Goal: Information Seeking & Learning: Learn about a topic

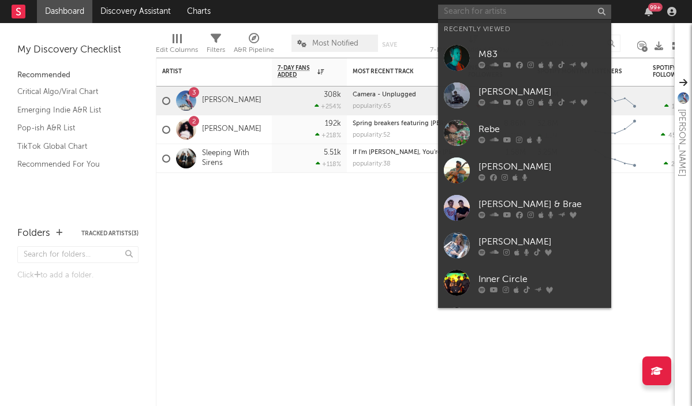
click at [479, 12] on input "text" at bounding box center [524, 12] width 173 height 14
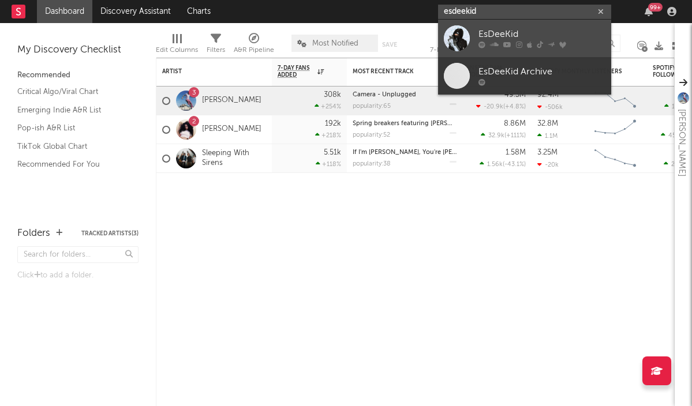
type input "esdeekid"
click at [522, 29] on div "EsDeeKid" at bounding box center [541, 35] width 127 height 14
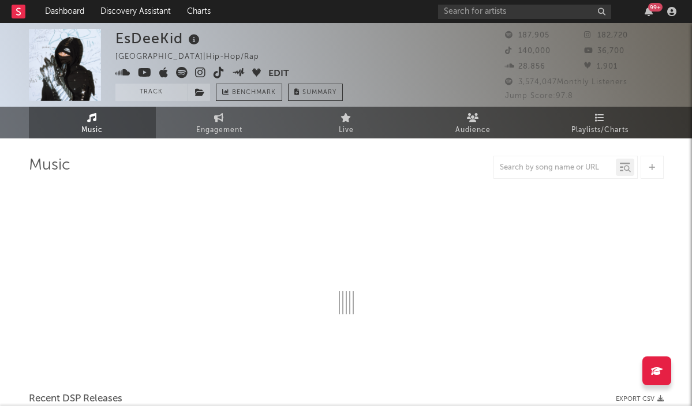
select select "6m"
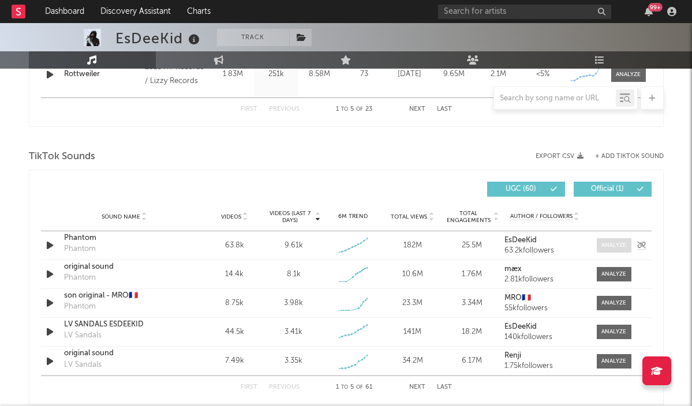
scroll to position [727, 0]
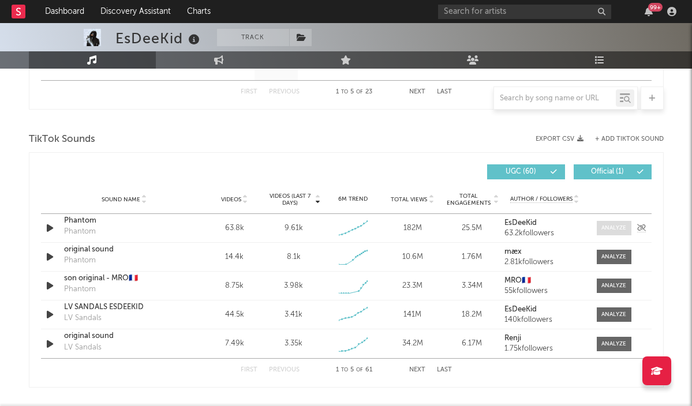
click at [619, 231] on div at bounding box center [613, 228] width 25 height 9
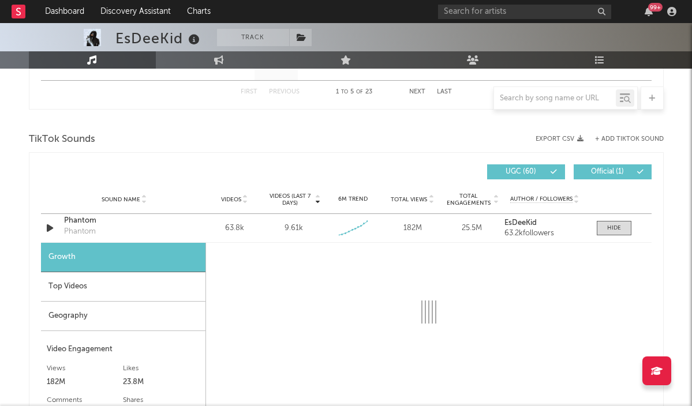
click at [64, 286] on div "Top Videos" at bounding box center [123, 286] width 164 height 29
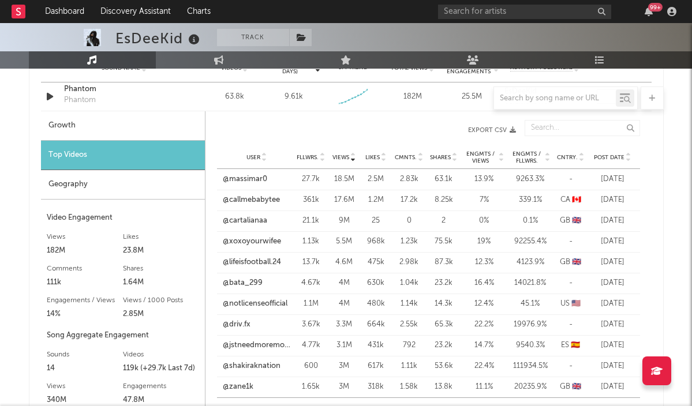
scroll to position [859, 0]
click at [245, 179] on link "@massimar0" at bounding box center [245, 179] width 44 height 12
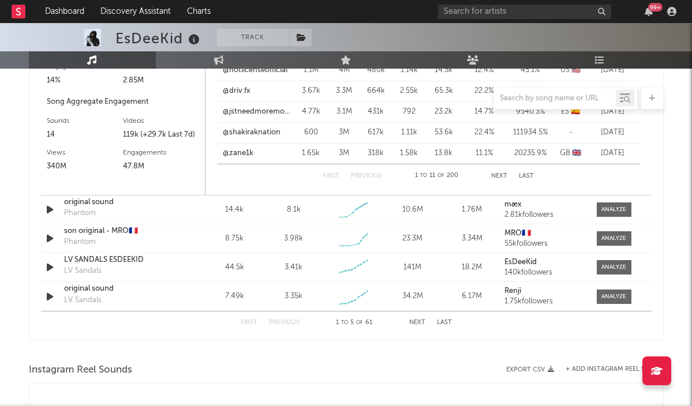
scroll to position [1087, 0]
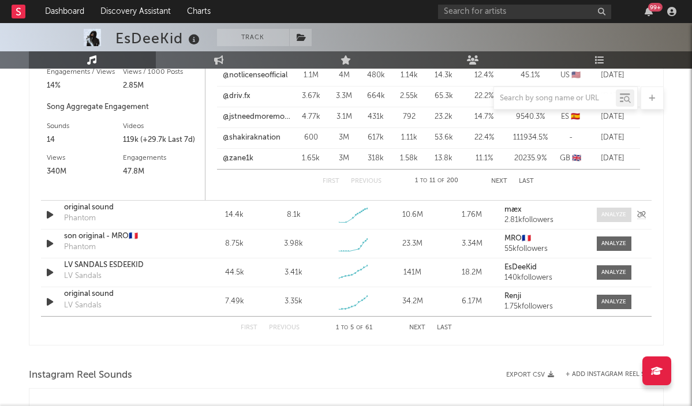
click at [603, 216] on div at bounding box center [613, 215] width 25 height 9
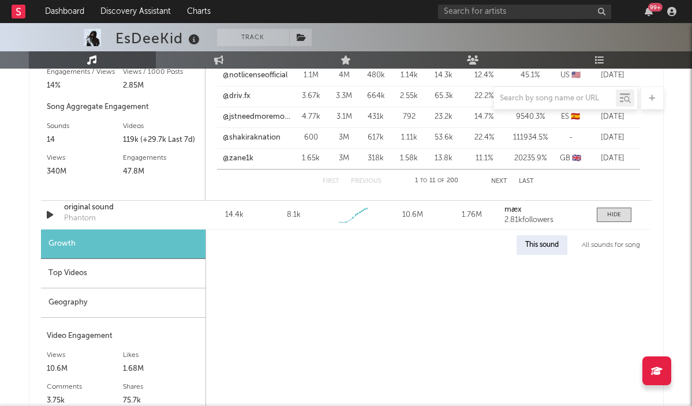
click at [88, 269] on div "Top Videos" at bounding box center [123, 273] width 164 height 29
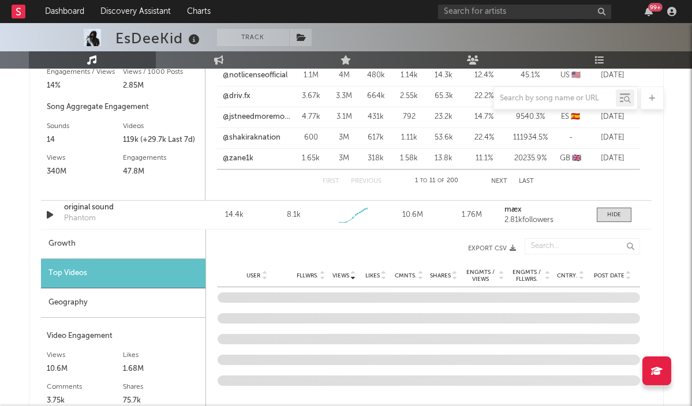
click at [609, 274] on span "Post Date" at bounding box center [609, 275] width 31 height 7
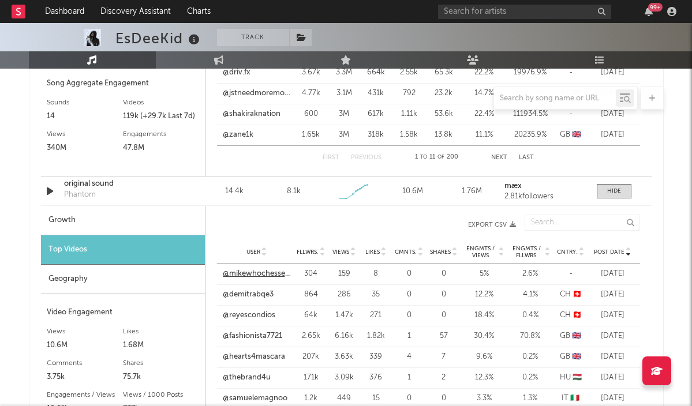
click at [262, 274] on link "@mikewhochessehaiery" at bounding box center [257, 274] width 68 height 12
click at [256, 294] on link "@demitrabqe3" at bounding box center [248, 295] width 51 height 12
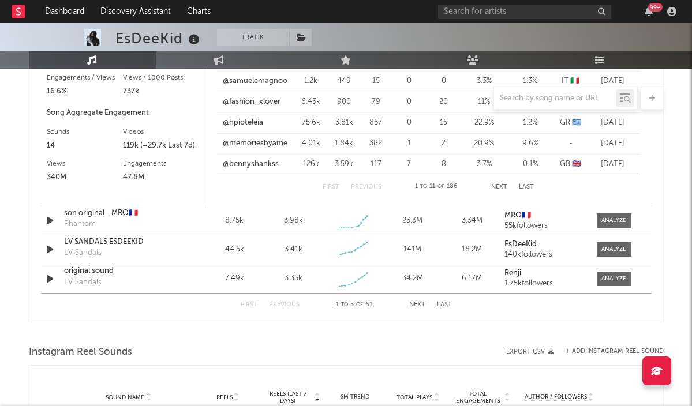
scroll to position [1484, 0]
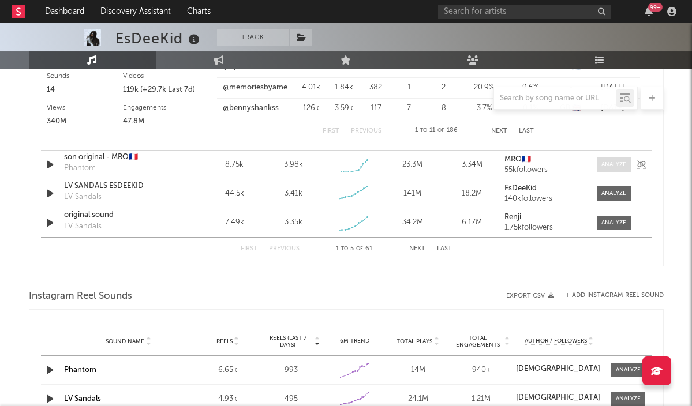
click at [605, 163] on div at bounding box center [613, 164] width 25 height 9
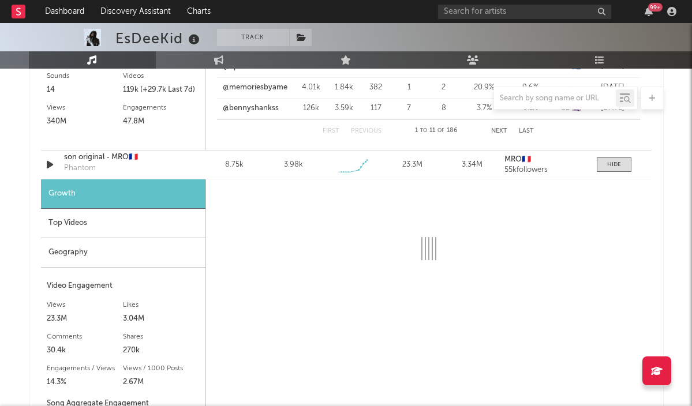
select select "1w"
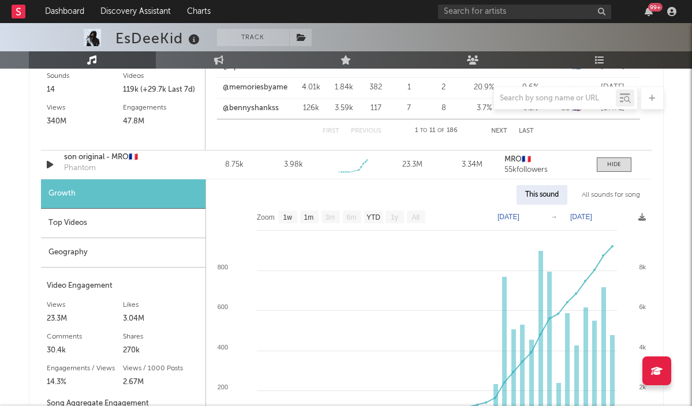
click at [92, 227] on div "Top Videos" at bounding box center [123, 223] width 164 height 29
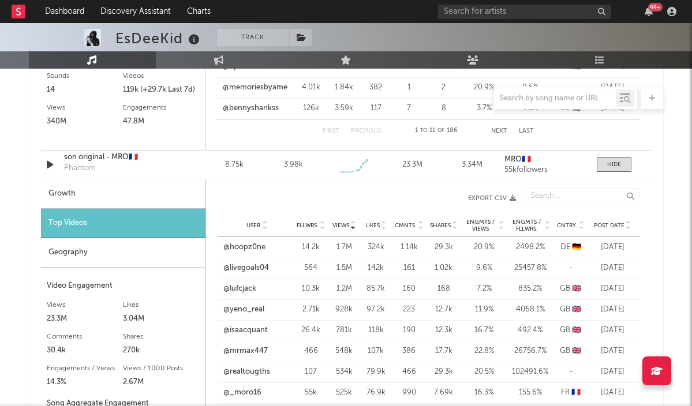
click at [609, 225] on span "Post Date" at bounding box center [609, 225] width 31 height 7
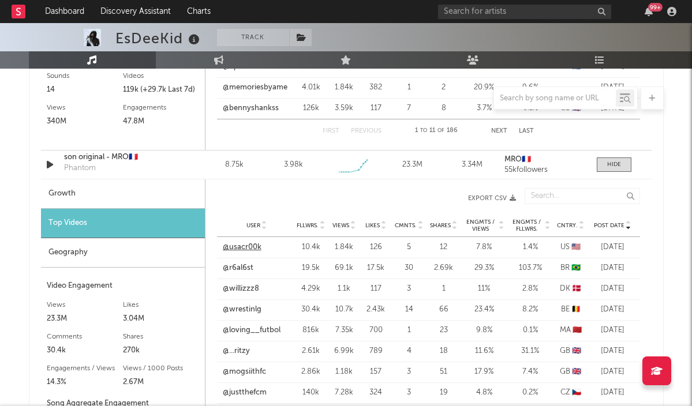
click at [245, 248] on link "@usacr00k" at bounding box center [242, 248] width 39 height 12
click at [498, 11] on input "text" at bounding box center [524, 12] width 173 height 14
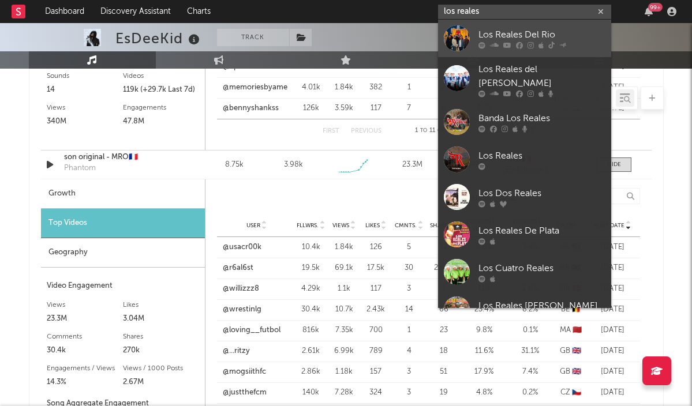
type input "los reales"
click at [505, 35] on div "Los Reales Del Rio" at bounding box center [541, 35] width 127 height 14
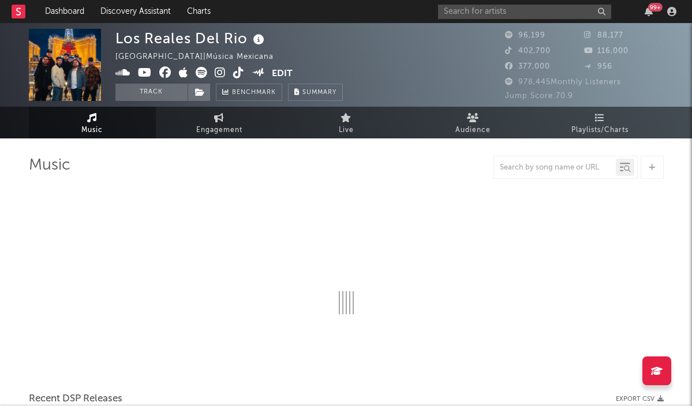
select select "6m"
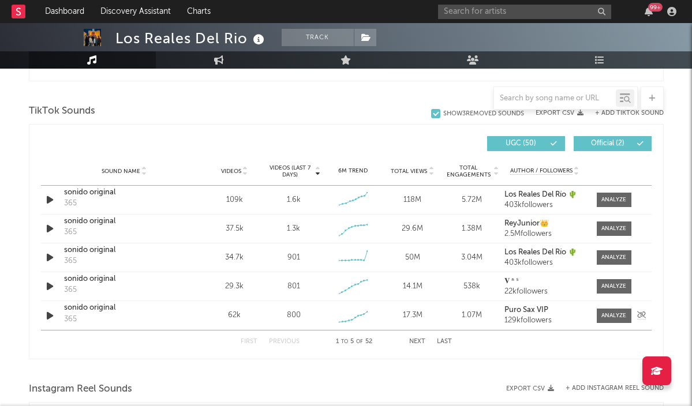
scroll to position [757, 0]
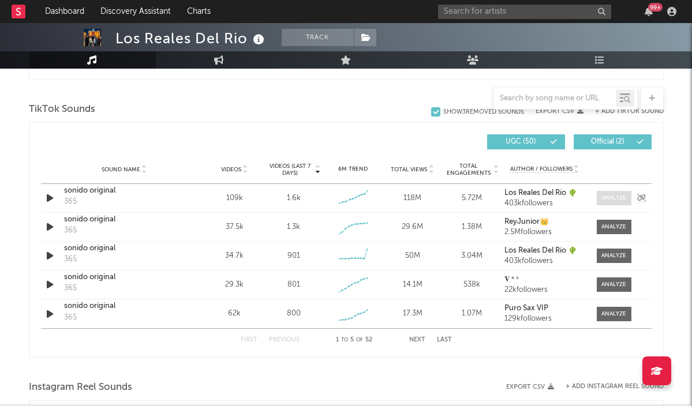
click at [614, 200] on div at bounding box center [613, 198] width 25 height 9
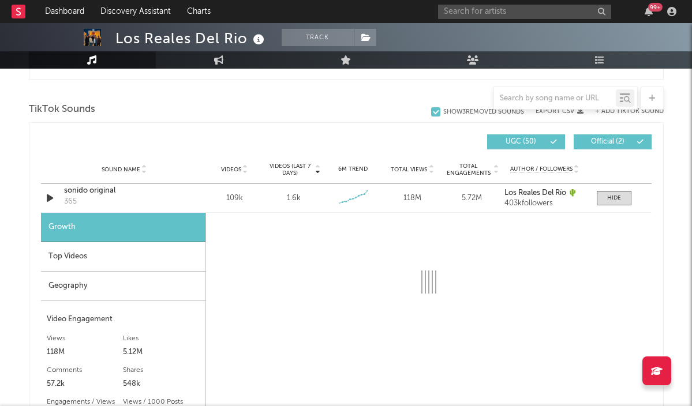
click at [128, 261] on div "Top Videos" at bounding box center [123, 256] width 164 height 29
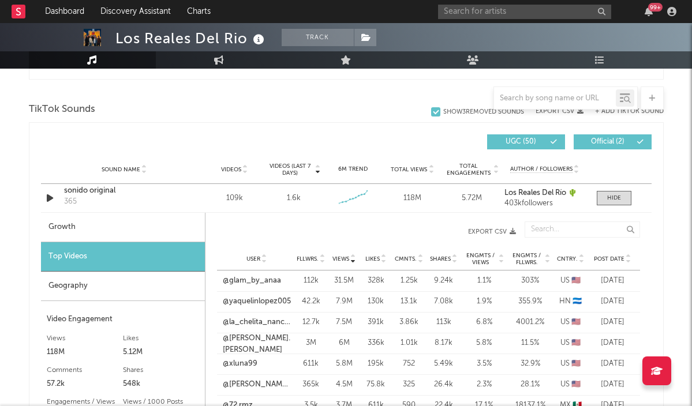
click at [610, 260] on span "Post Date" at bounding box center [609, 259] width 31 height 7
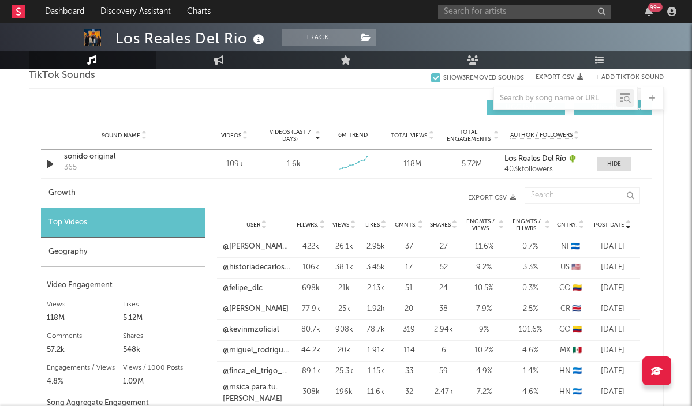
scroll to position [808, 0]
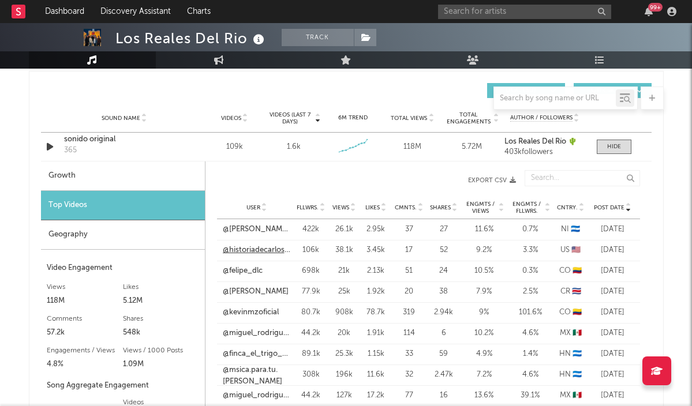
click at [254, 247] on link "@historiadecarlosylillian" at bounding box center [257, 251] width 68 height 12
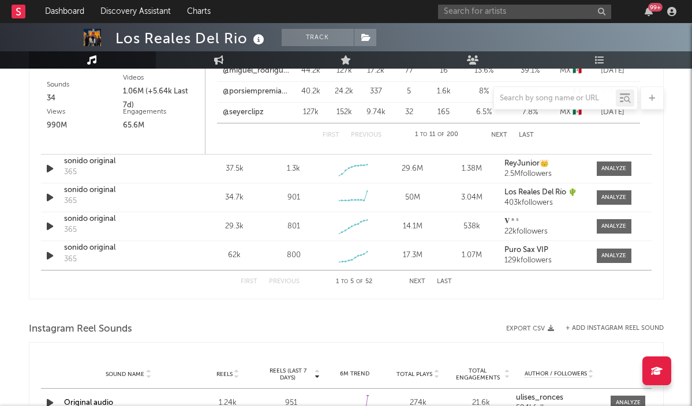
scroll to position [1163, 0]
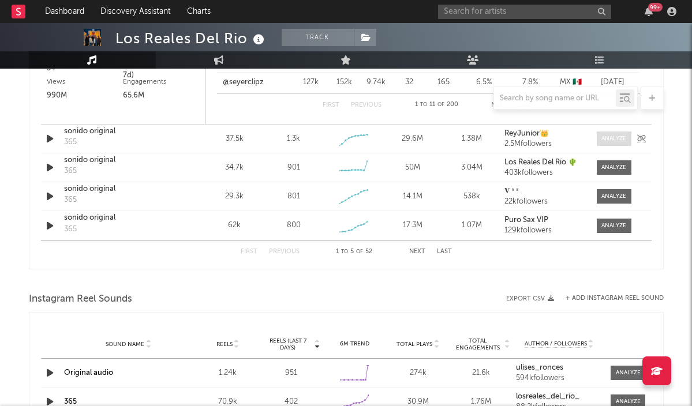
click at [608, 138] on div at bounding box center [613, 138] width 25 height 9
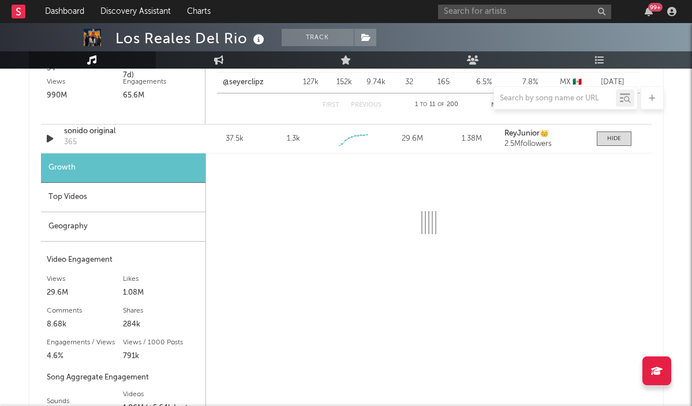
click at [96, 198] on div "Top Videos" at bounding box center [123, 197] width 164 height 29
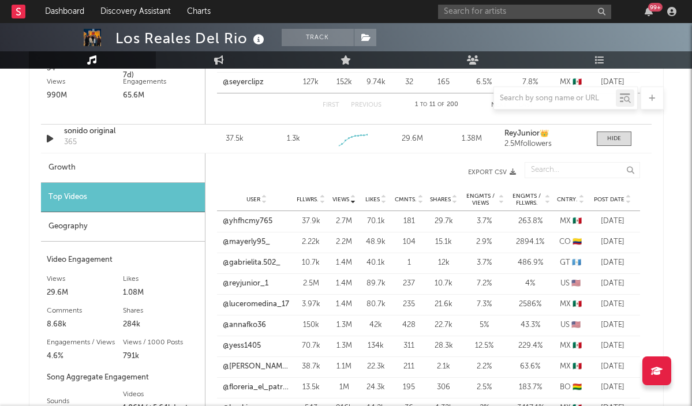
click at [614, 195] on div "Post Date" at bounding box center [612, 199] width 43 height 9
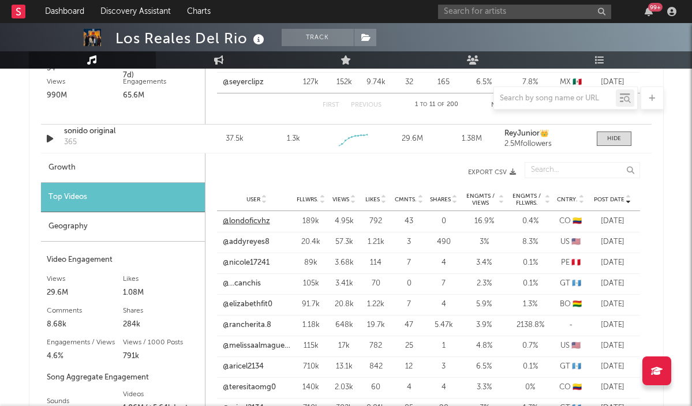
click at [247, 218] on link "@londoficvhz" at bounding box center [246, 222] width 47 height 12
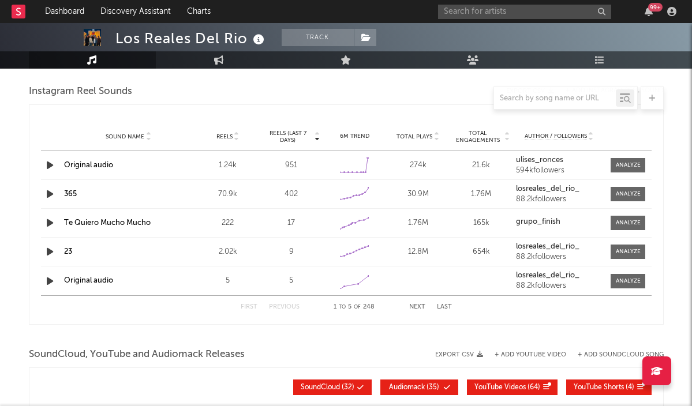
scroll to position [1685, 0]
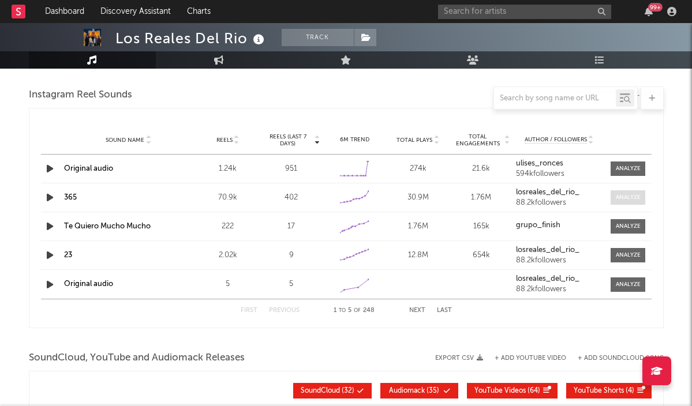
click at [631, 203] on span at bounding box center [627, 197] width 35 height 14
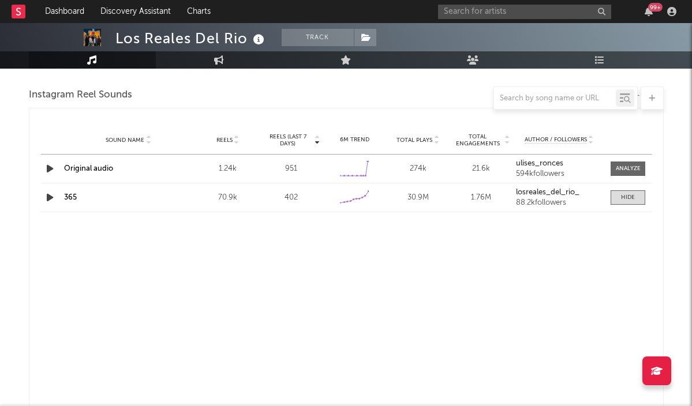
select select "6m"
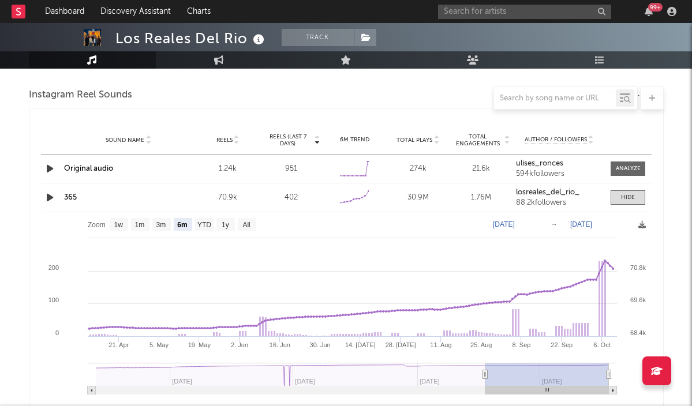
click at [62, 200] on div "Sound Name 365" at bounding box center [128, 198] width 135 height 12
click at [70, 197] on link "365" at bounding box center [70, 197] width 13 height 7
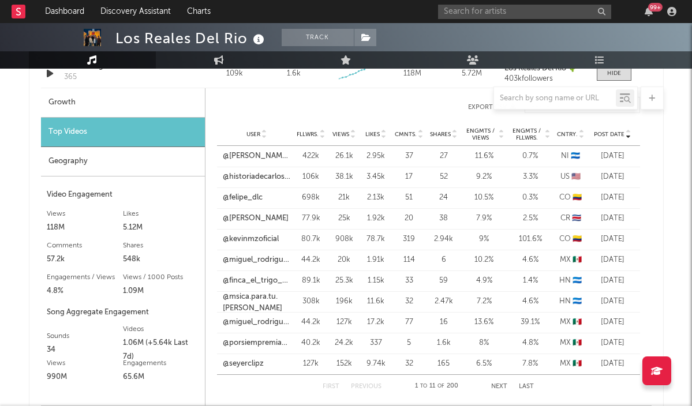
scroll to position [855, 0]
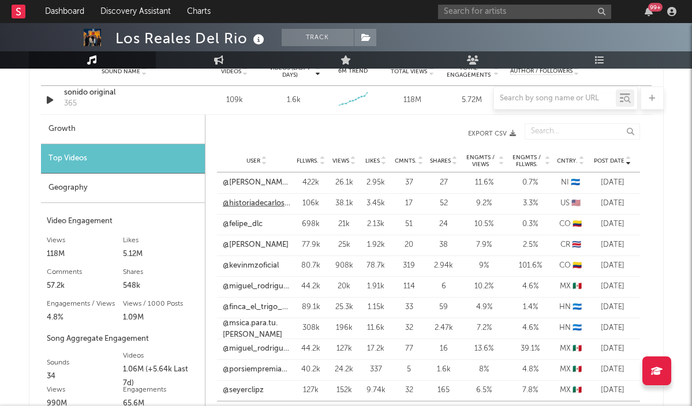
click at [248, 202] on link "@historiadecarlosylillian" at bounding box center [257, 204] width 68 height 12
click at [487, 15] on input "text" at bounding box center [524, 12] width 173 height 14
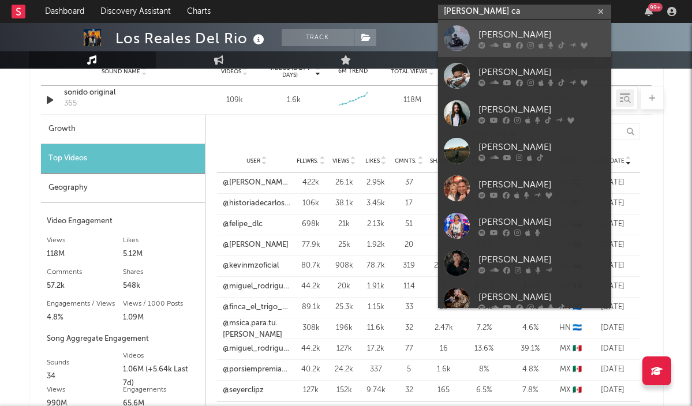
type input "[PERSON_NAME] ca"
click at [496, 32] on div "[PERSON_NAME]" at bounding box center [541, 35] width 127 height 14
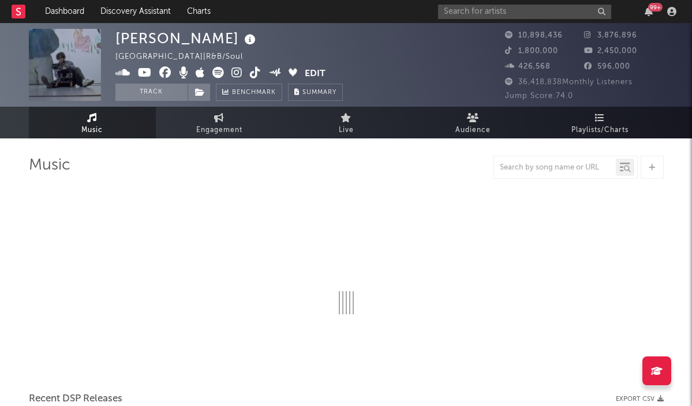
select select "6m"
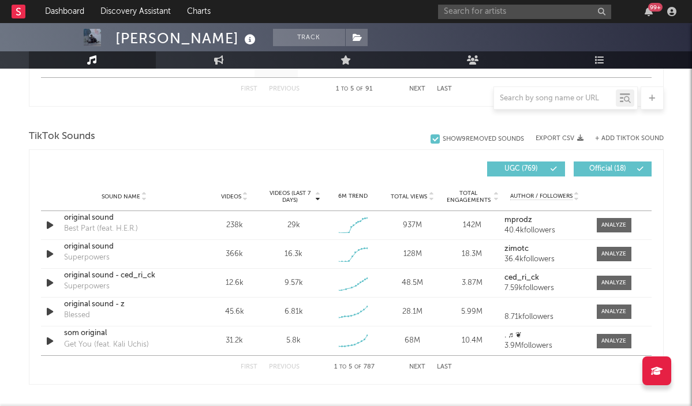
scroll to position [717, 0]
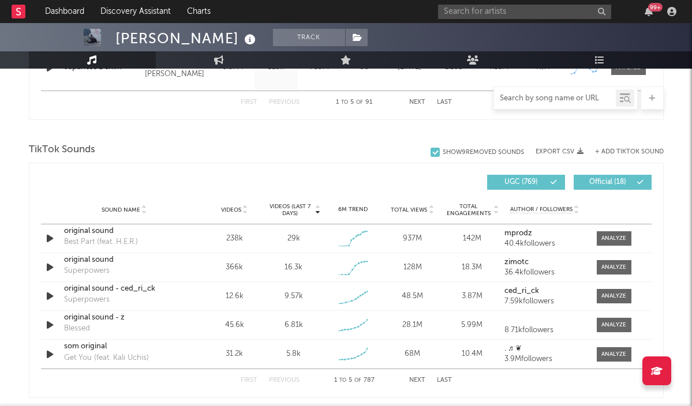
click at [538, 97] on input "text" at bounding box center [555, 98] width 122 height 9
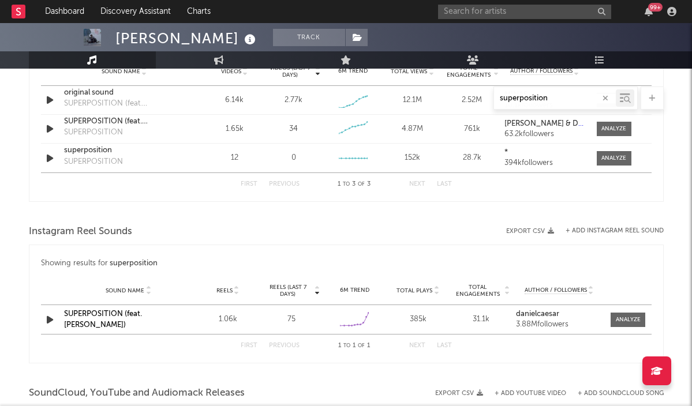
scroll to position [685, 0]
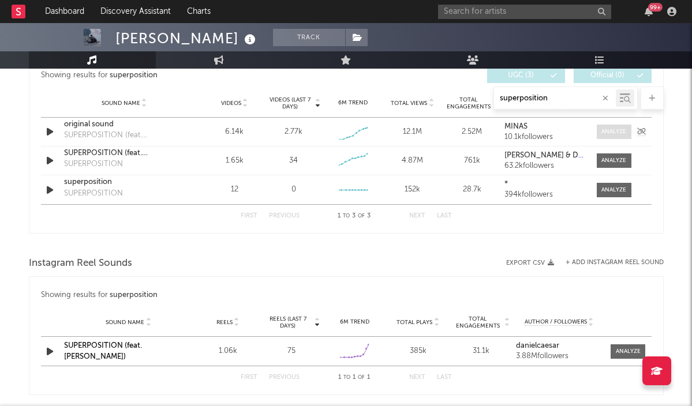
type input "superposition"
click at [599, 130] on span at bounding box center [614, 132] width 35 height 14
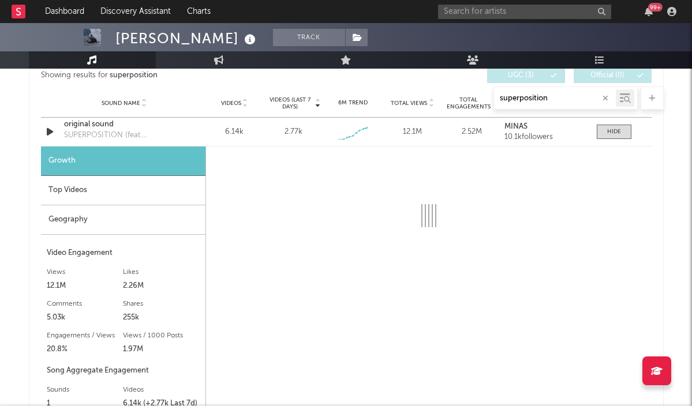
click at [162, 189] on div "Top Videos" at bounding box center [123, 190] width 164 height 29
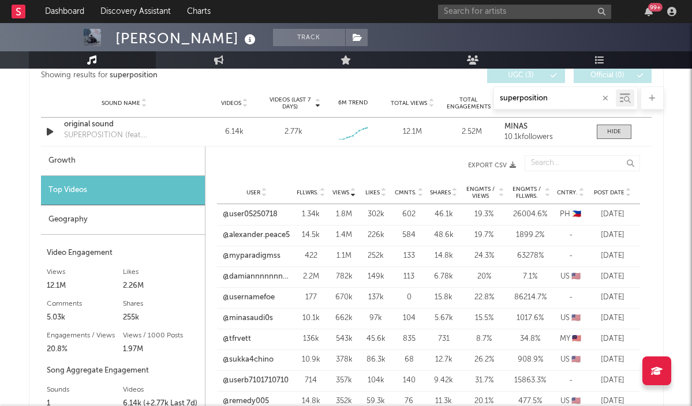
click at [606, 190] on span "Post Date" at bounding box center [609, 192] width 31 height 7
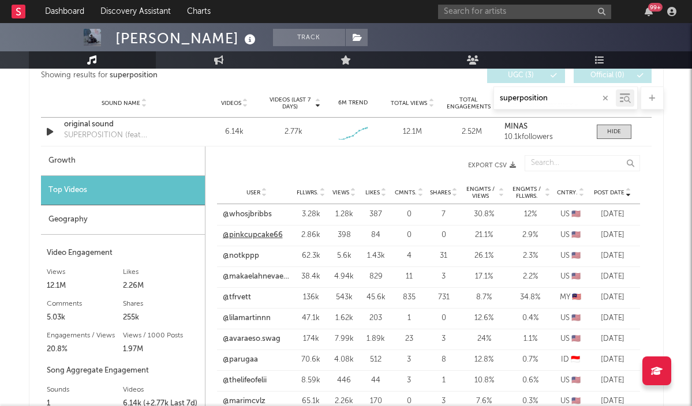
click at [254, 239] on link "@pinkcupcake66" at bounding box center [253, 236] width 60 height 12
click at [237, 255] on link "@notkppp" at bounding box center [241, 256] width 36 height 12
